Goal: Information Seeking & Learning: Learn about a topic

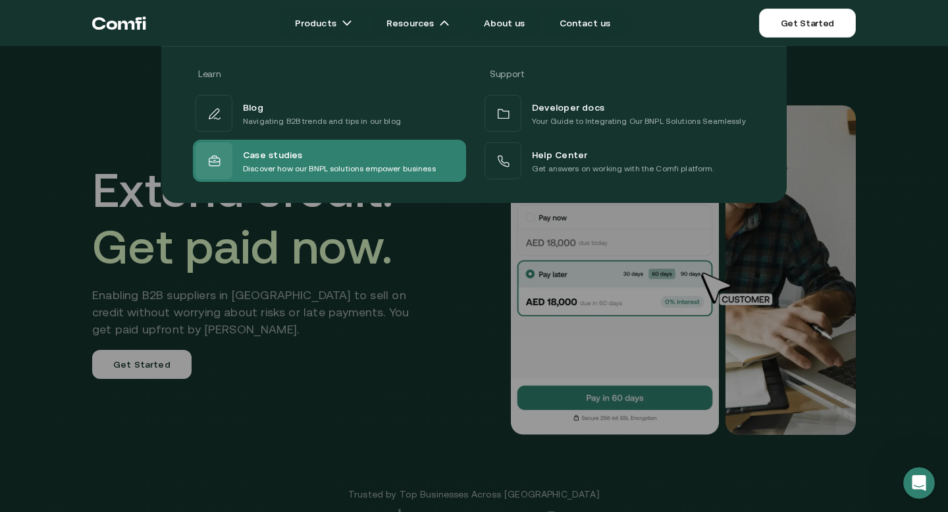
click at [326, 167] on p "Discover how our BNPL solutions empower business" at bounding box center [339, 168] width 193 height 13
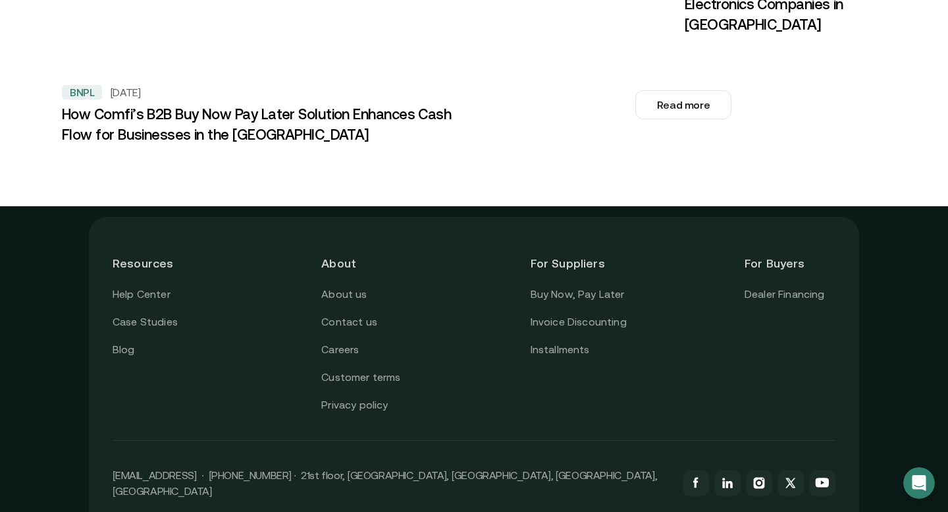
scroll to position [1704, 0]
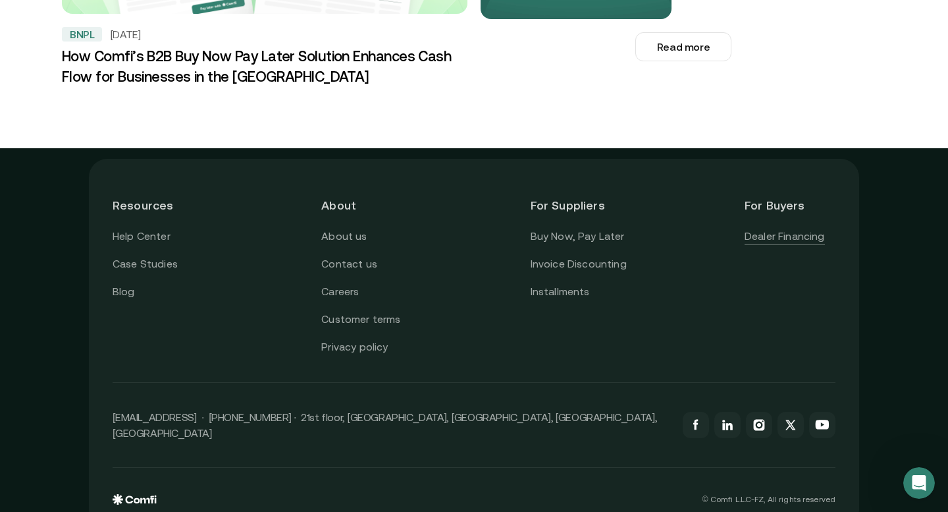
click at [767, 228] on link "Dealer Financing" at bounding box center [785, 236] width 80 height 17
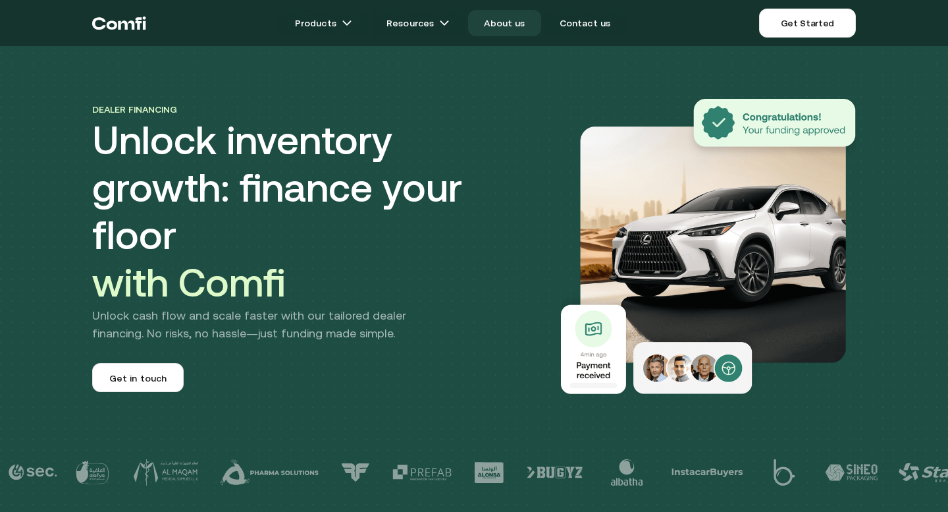
click at [510, 26] on link "About us" at bounding box center [504, 23] width 72 height 26
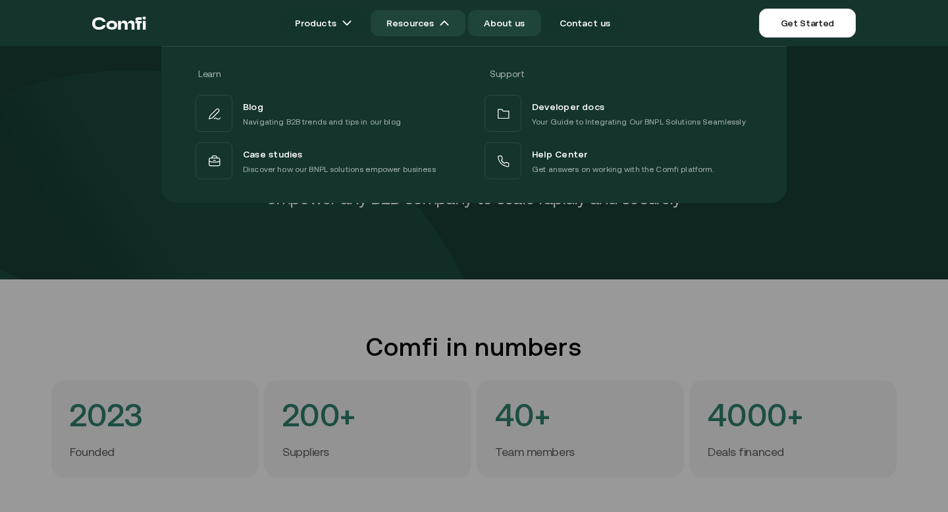
click at [427, 21] on link "Resources" at bounding box center [418, 23] width 95 height 26
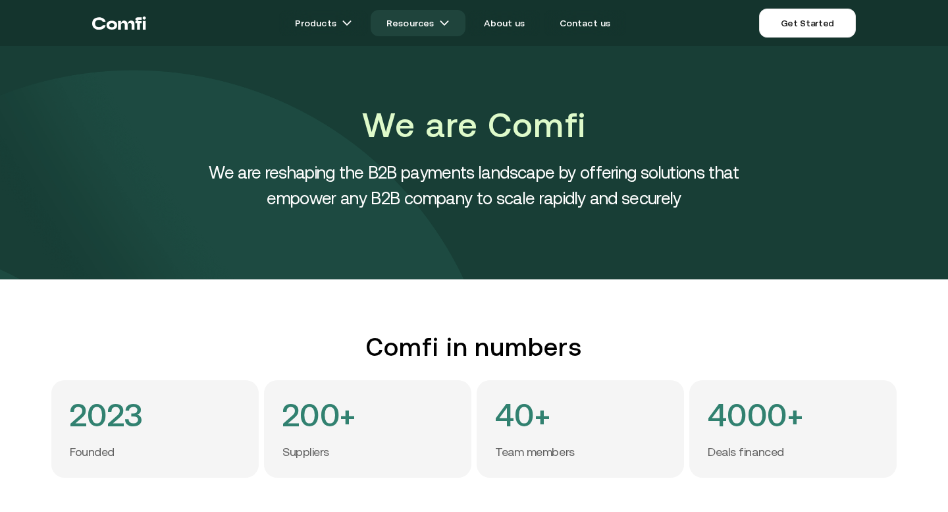
click at [427, 21] on link "Resources" at bounding box center [418, 23] width 95 height 26
click at [450, 24] on img at bounding box center [444, 23] width 11 height 11
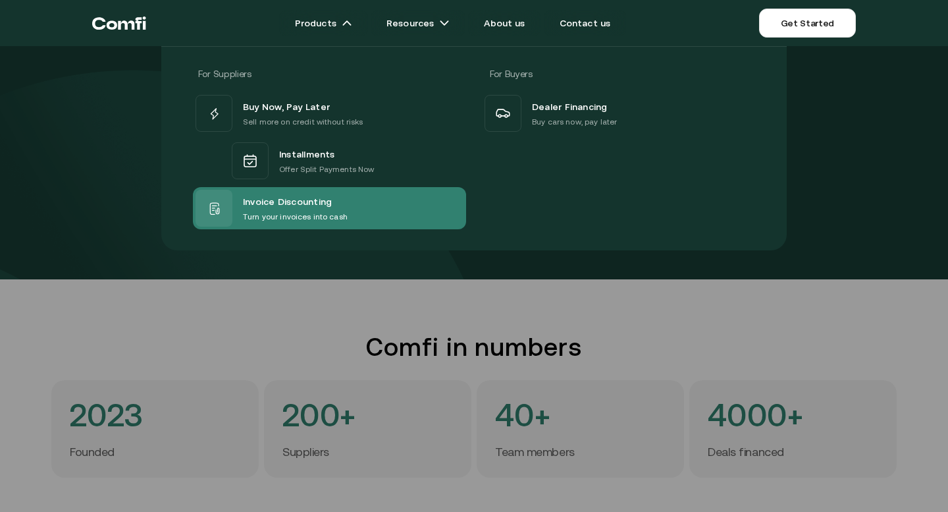
click at [301, 200] on span "Invoice Discounting" at bounding box center [287, 201] width 89 height 17
